Goal: Task Accomplishment & Management: Use online tool/utility

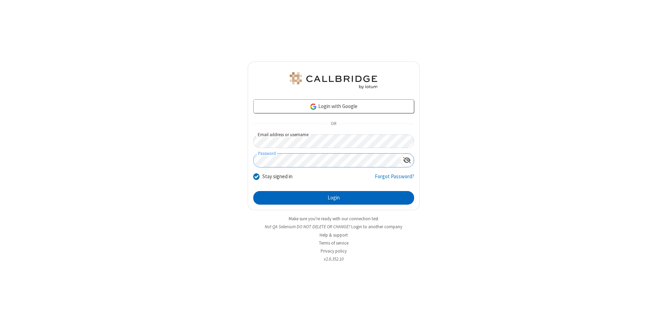
click at [333, 198] on button "Login" at bounding box center [333, 198] width 161 height 14
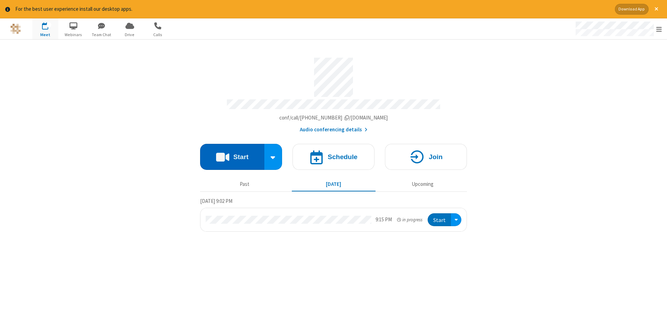
click at [232, 154] on button "Start" at bounding box center [232, 157] width 64 height 26
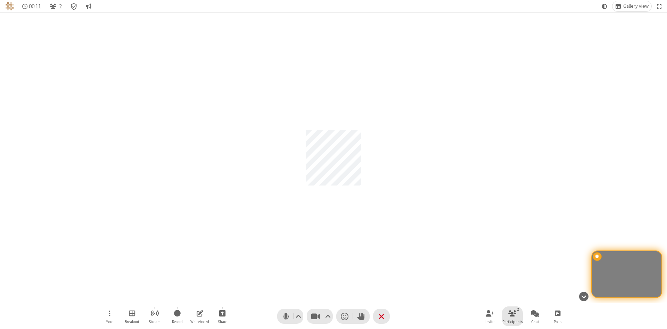
click at [512, 321] on span "Participants" at bounding box center [512, 321] width 20 height 4
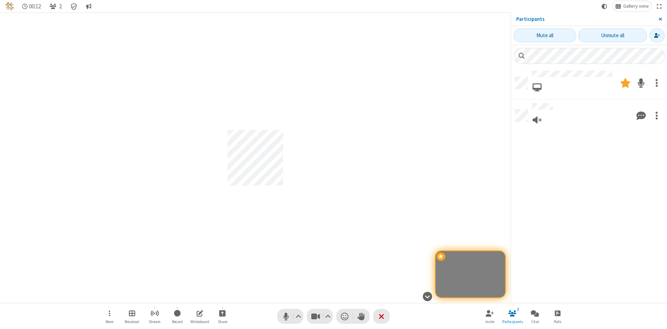
click at [660, 19] on span "Close sidebar" at bounding box center [659, 19] width 3 height 6
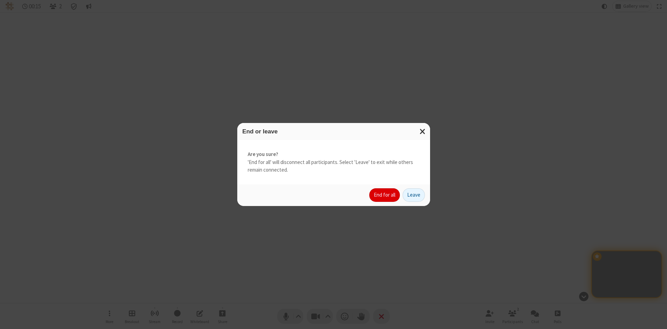
click at [385, 195] on button "End for all" at bounding box center [384, 195] width 31 height 14
